Goal: Check status: Check status

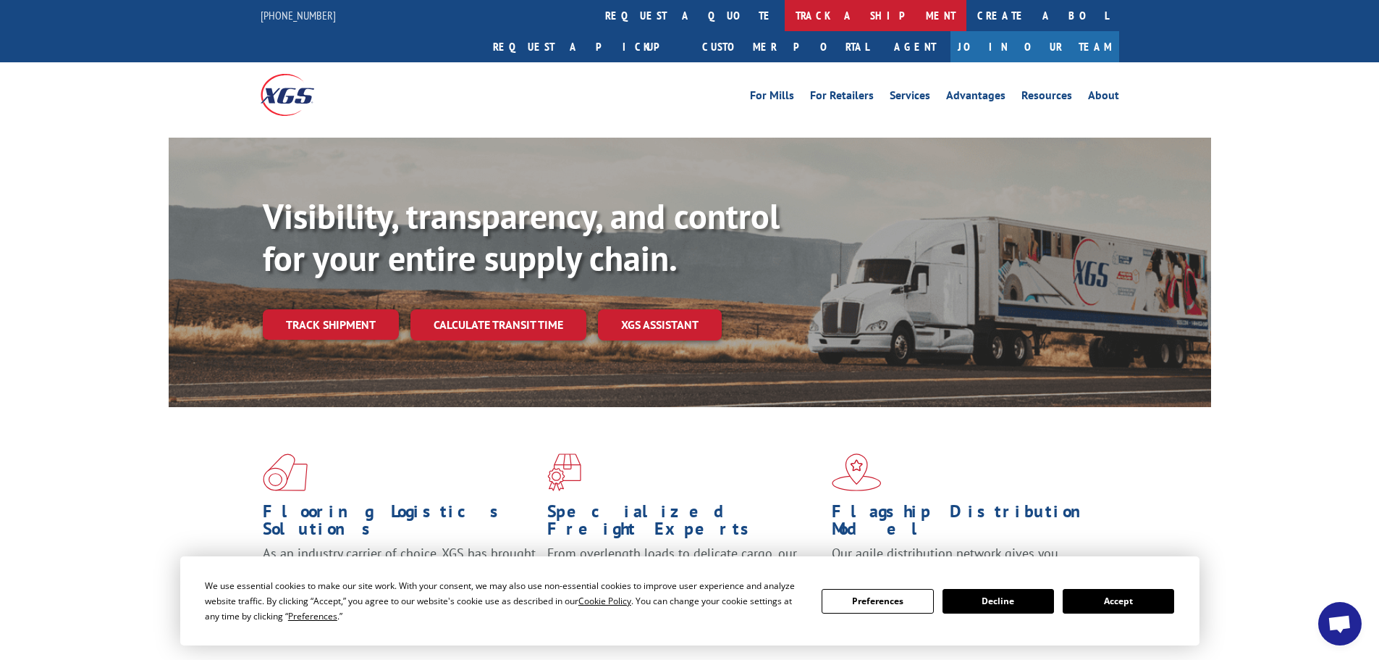
click at [785, 17] on link "track a shipment" at bounding box center [876, 15] width 182 height 31
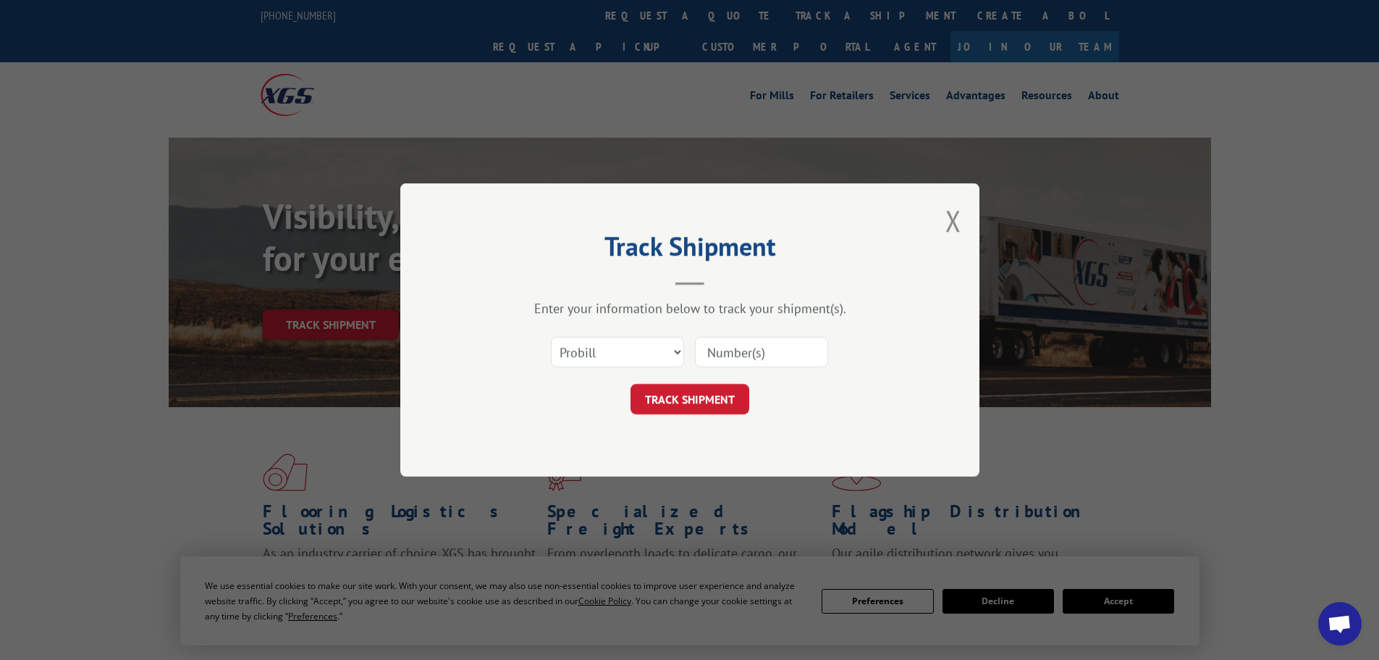
paste input "087763211"
type input "087763211"
click at [689, 400] on button "TRACK SHIPMENT" at bounding box center [690, 399] width 119 height 30
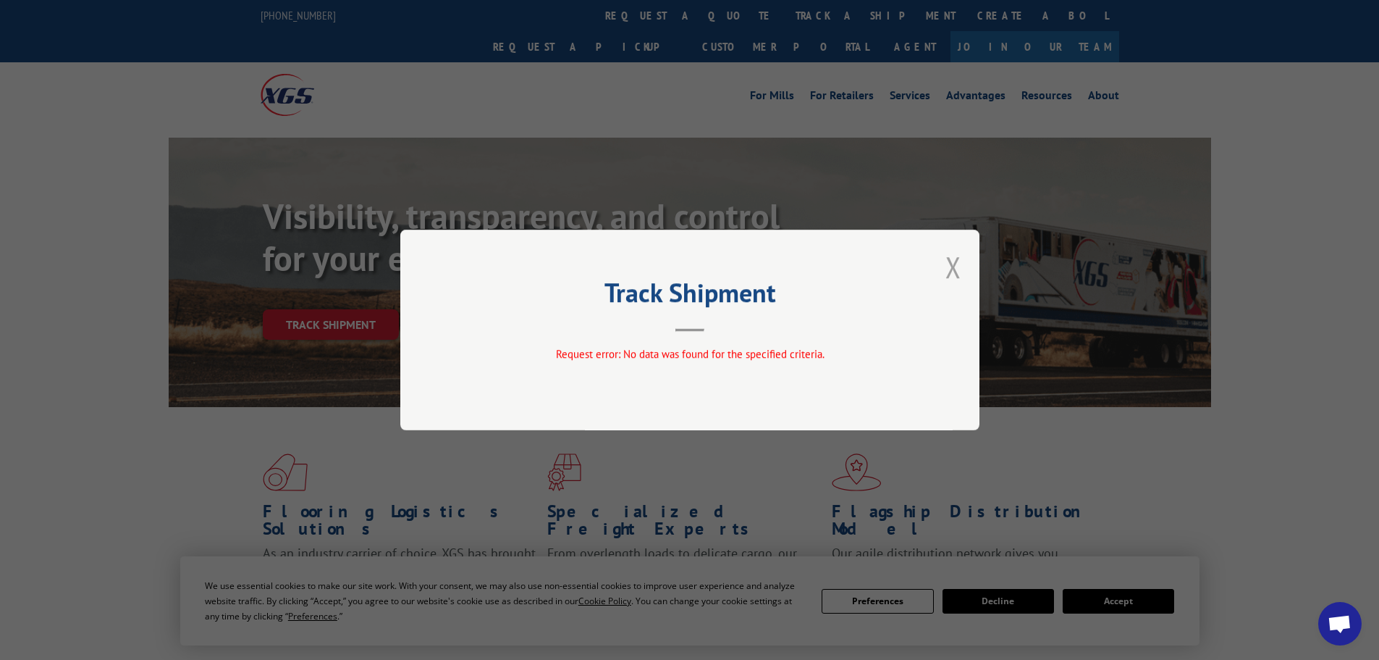
click at [962, 264] on div "Track Shipment Request error: No data was found for the specified criteria." at bounding box center [689, 330] width 579 height 201
click at [951, 264] on button "Close modal" at bounding box center [954, 267] width 16 height 38
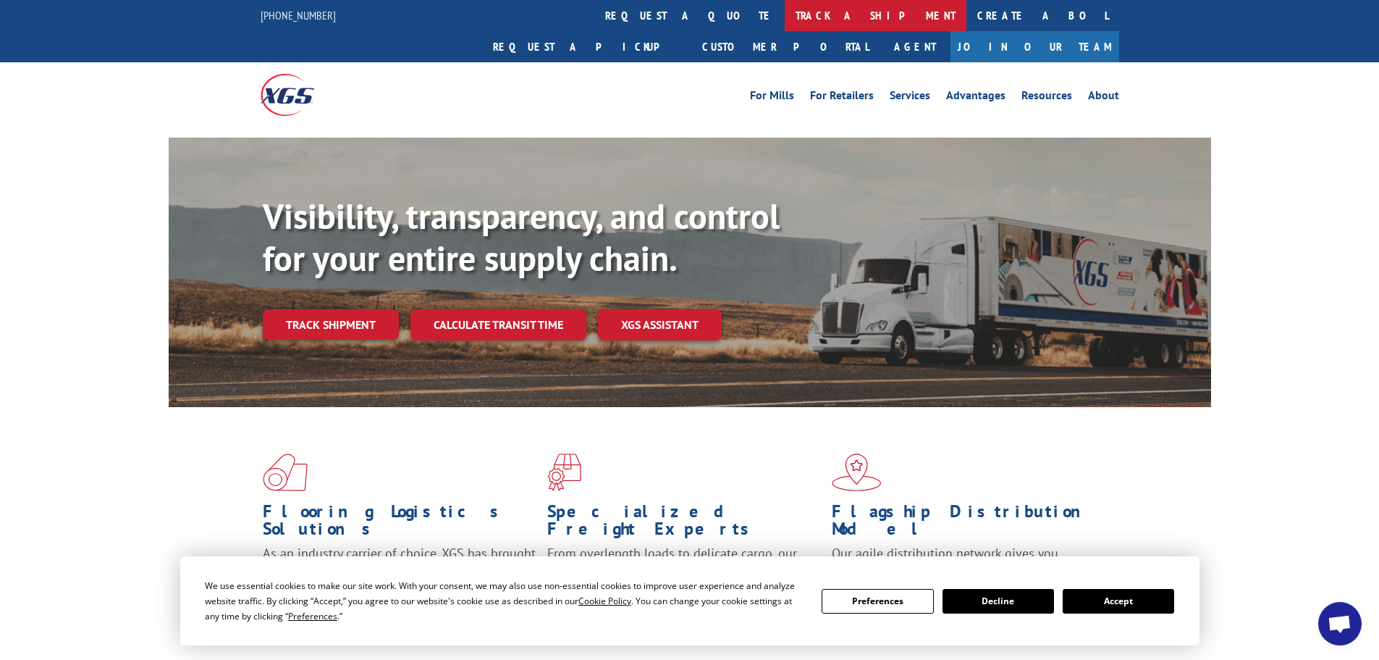
click at [785, 14] on link "track a shipment" at bounding box center [876, 15] width 182 height 31
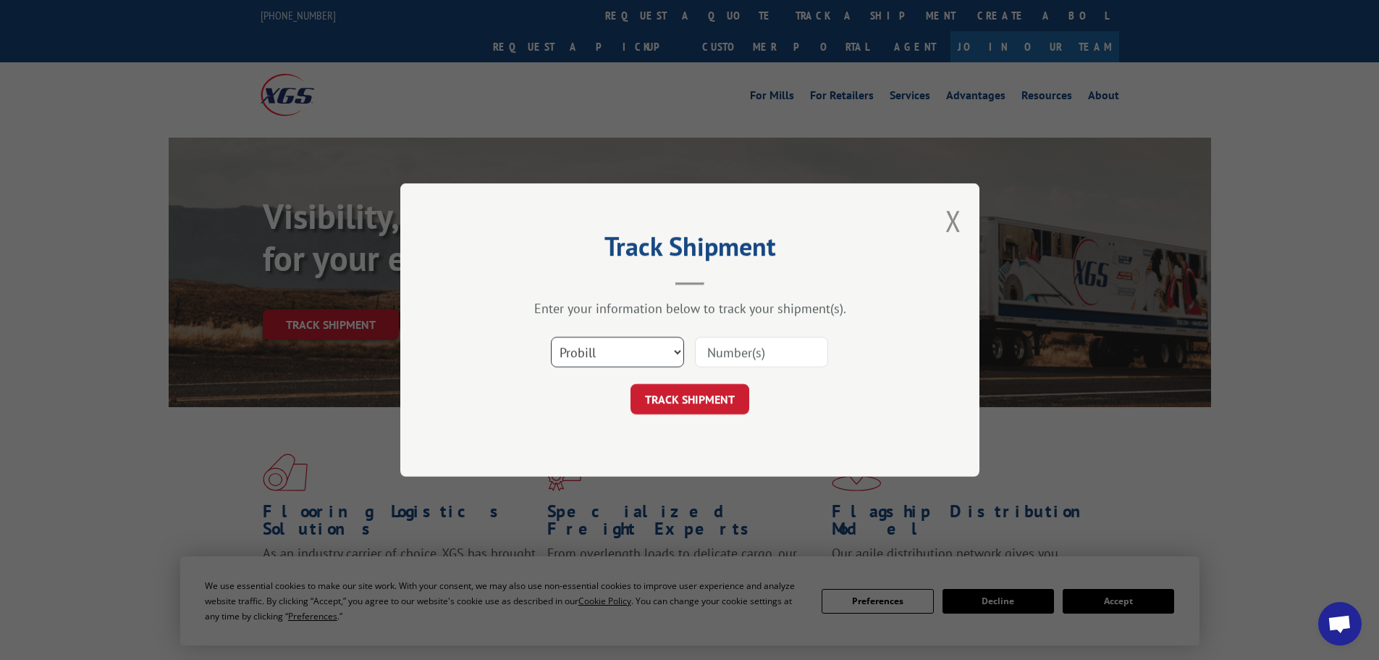
click at [571, 338] on select "Select category... Probill BOL PO" at bounding box center [617, 352] width 133 height 30
select select "bol"
click at [551, 337] on select "Select category... Probill BOL PO" at bounding box center [617, 352] width 133 height 30
paste input "00889690117014916"
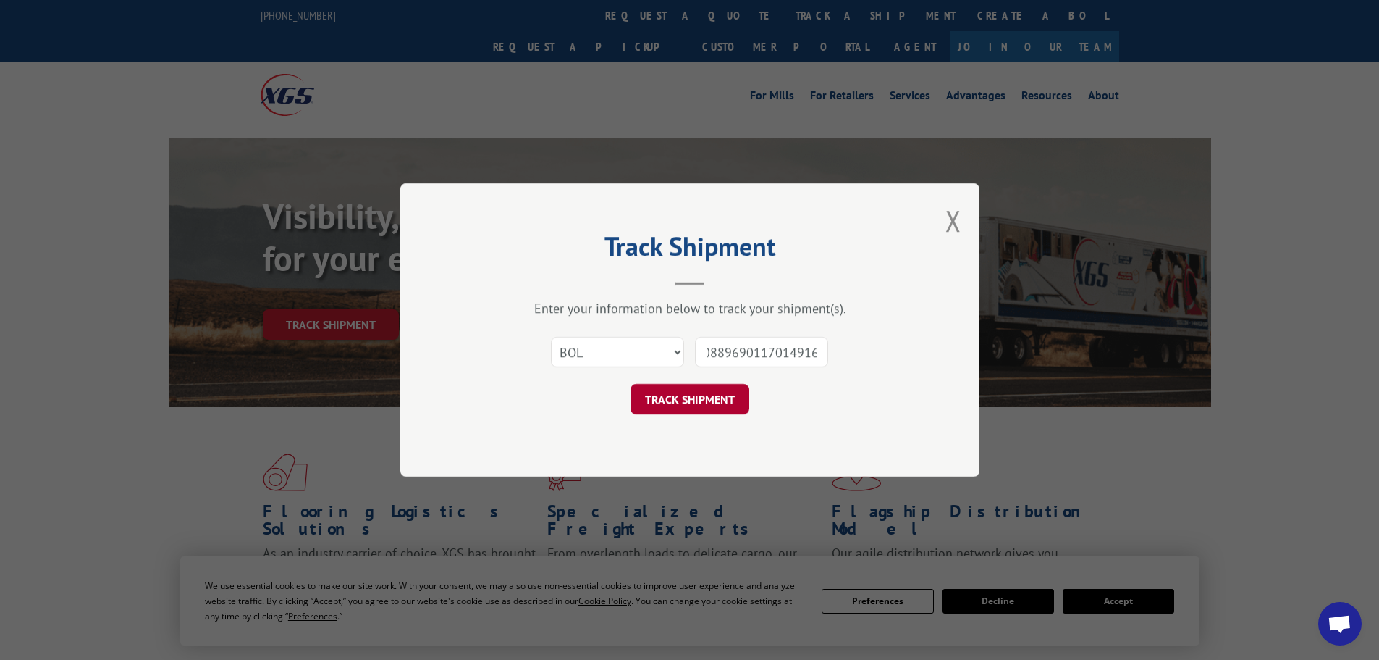
type input "00889690117014916"
click at [706, 405] on button "TRACK SHIPMENT" at bounding box center [690, 399] width 119 height 30
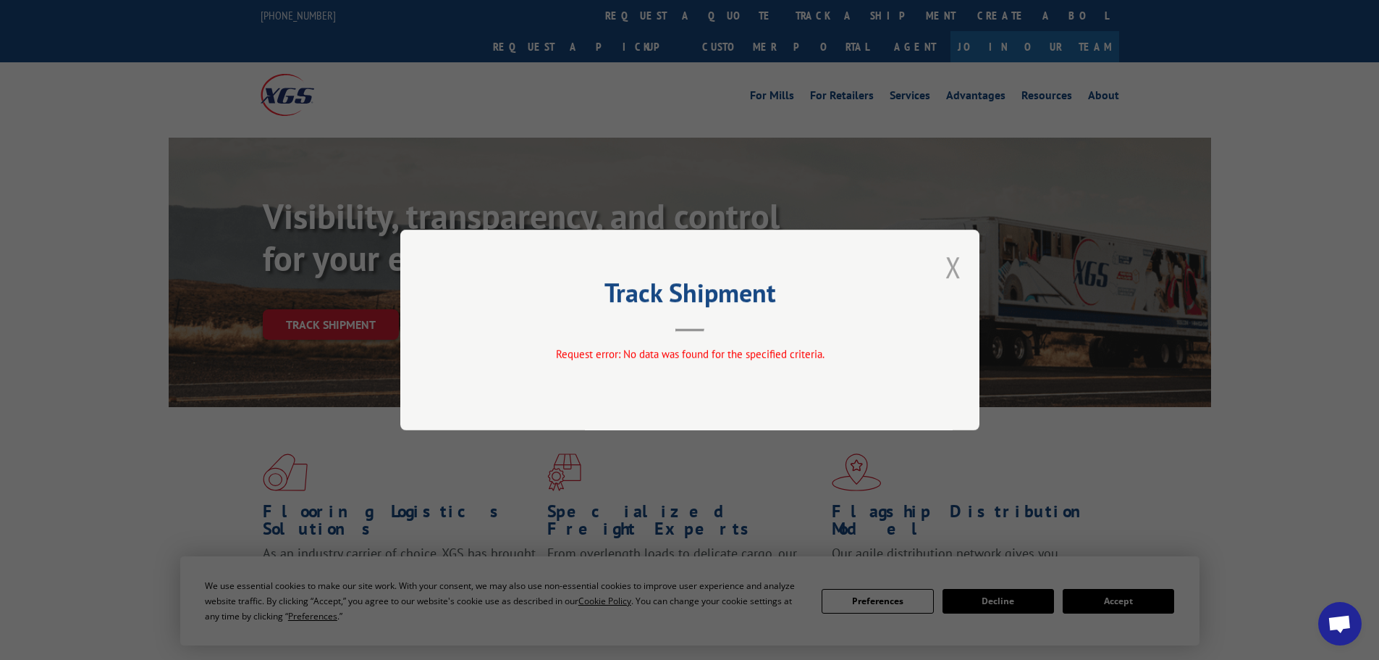
click at [948, 266] on button "Close modal" at bounding box center [954, 267] width 16 height 38
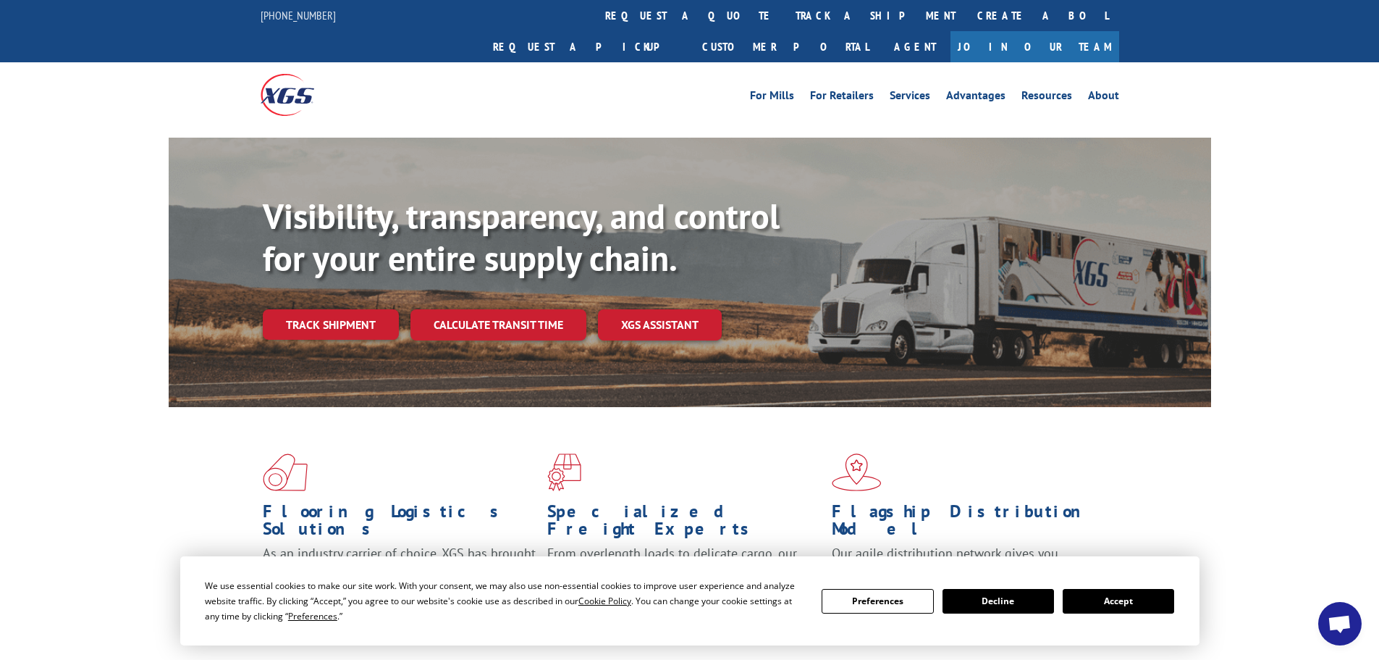
click at [990, 602] on button "Decline" at bounding box center [999, 601] width 112 height 25
